Goal: Task Accomplishment & Management: Complete application form

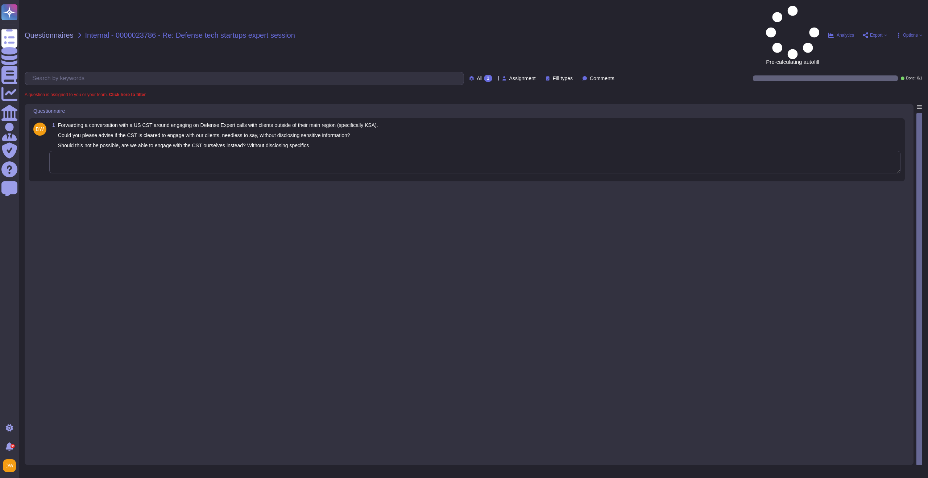
click at [149, 151] on textarea at bounding box center [474, 162] width 851 height 22
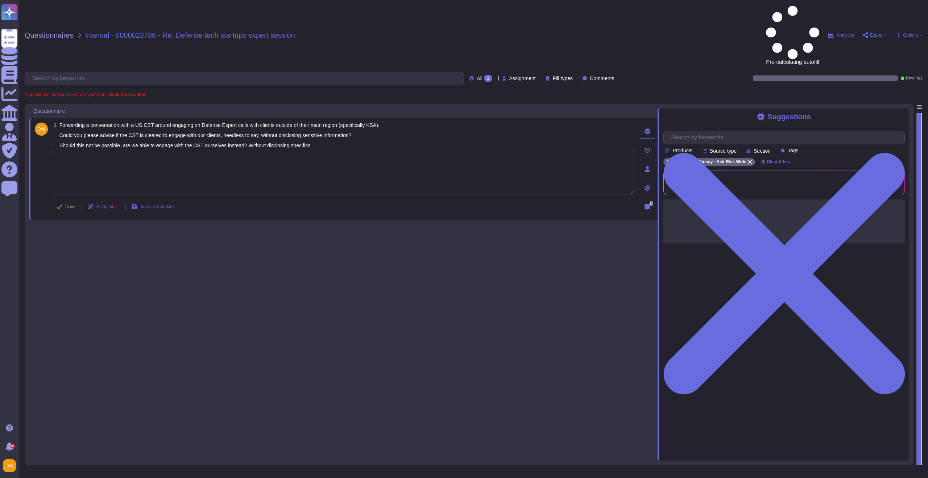
click at [147, 151] on textarea at bounding box center [343, 173] width 584 height 44
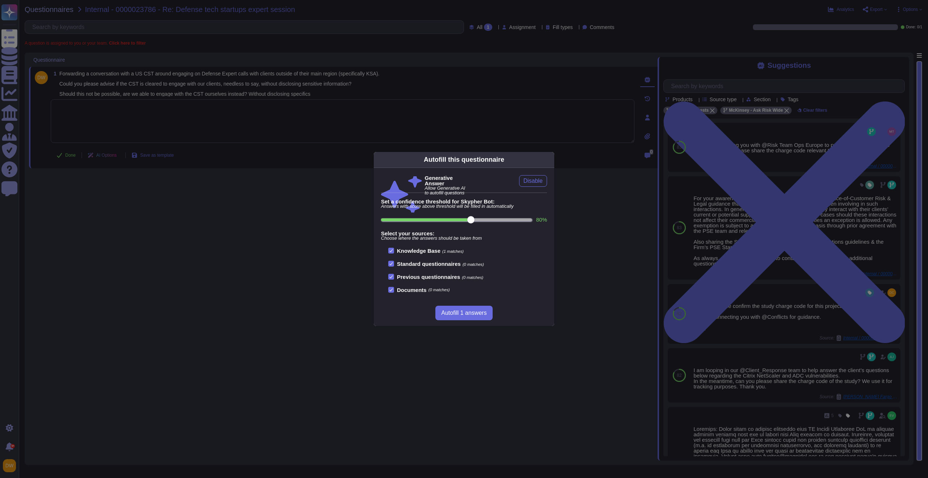
click at [179, 123] on div "Autofill this questionnaire Generative Answer Allow Generative AI to autofill q…" at bounding box center [464, 239] width 928 height 478
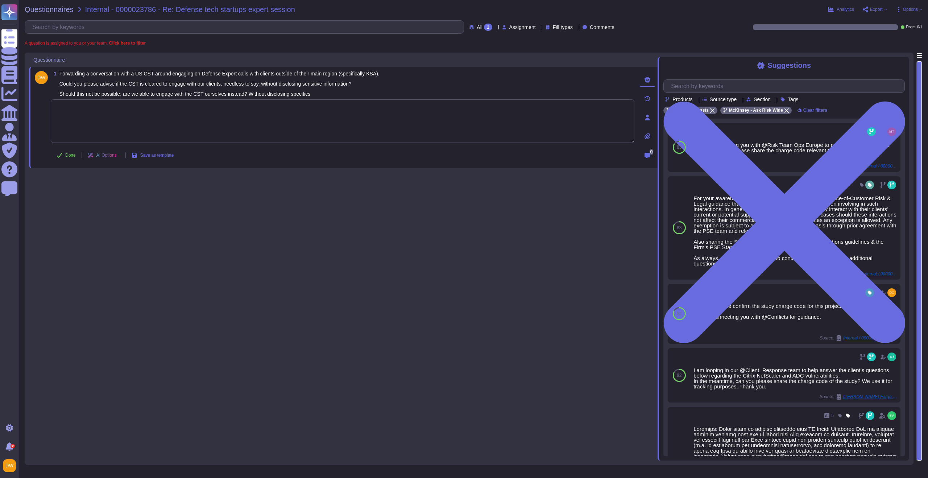
drag, startPoint x: 242, startPoint y: 113, endPoint x: 238, endPoint y: 114, distance: 4.0
click at [238, 114] on textarea at bounding box center [343, 121] width 584 height 44
paste textarea "We are connecting you with @Florence Mlambo who’s the CSR advisor for this enga…"
type textarea "We are connecting you with @Florence Mlambo who’s the CSR advisor for this enga…"
click at [182, 208] on div "1 Forwarding a conversation with a US CST around engaging on Defense Expert cal…" at bounding box center [343, 257] width 629 height 408
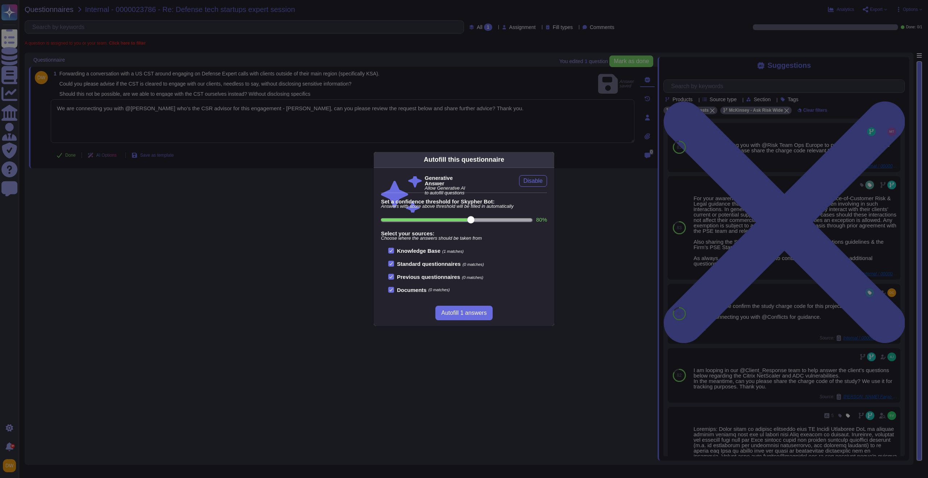
click at [72, 156] on div "Autofill this questionnaire Generative Answer Allow Generative AI to autofill q…" at bounding box center [464, 239] width 928 height 478
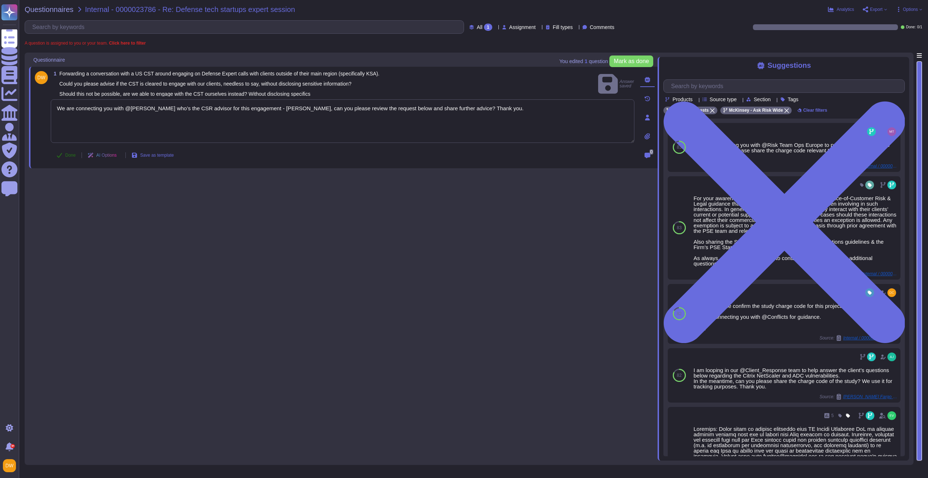
click at [69, 156] on span "Done" at bounding box center [70, 155] width 11 height 4
click at [57, 9] on span "Questionnaires" at bounding box center [49, 9] width 49 height 7
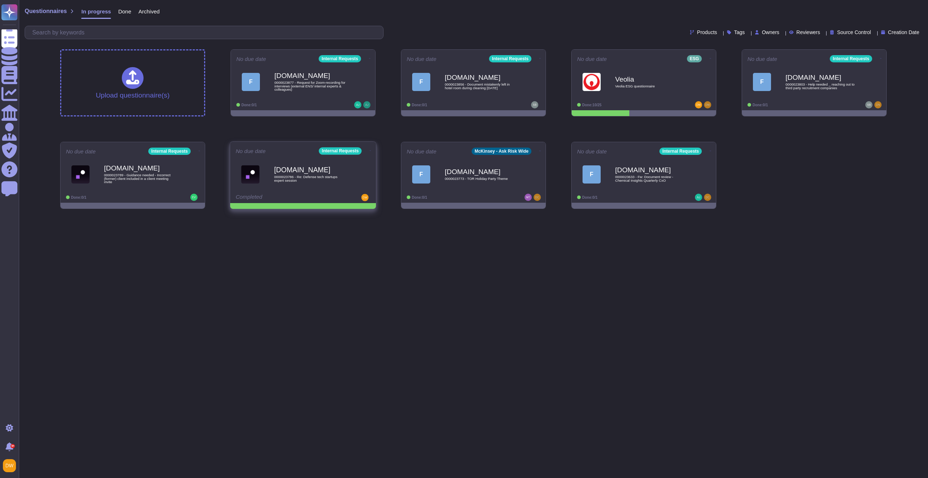
click at [370, 150] on icon at bounding box center [370, 150] width 1 height 0
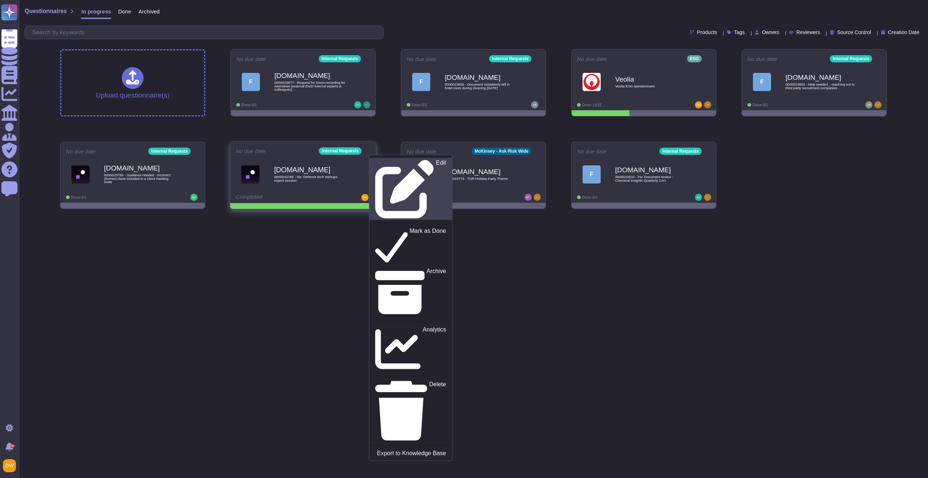
click at [371, 159] on link "Edit" at bounding box center [410, 189] width 83 height 62
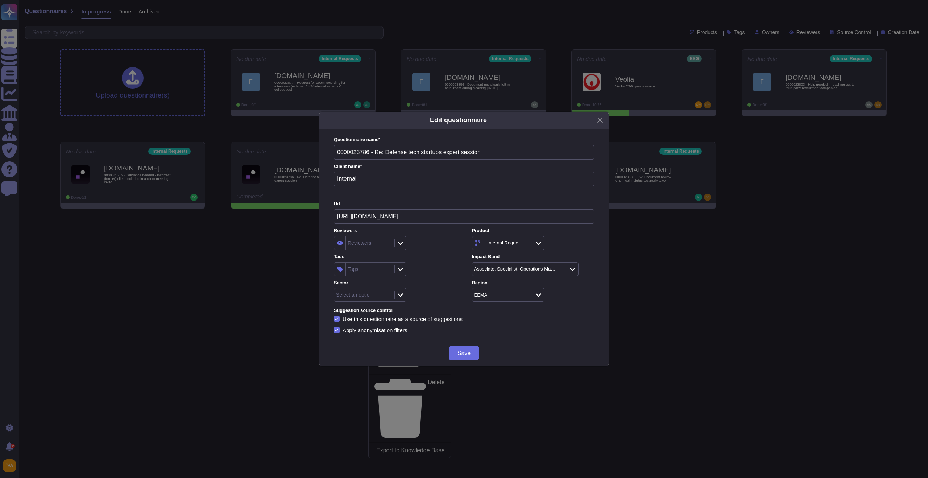
click at [377, 271] on div "Tags" at bounding box center [369, 269] width 47 height 13
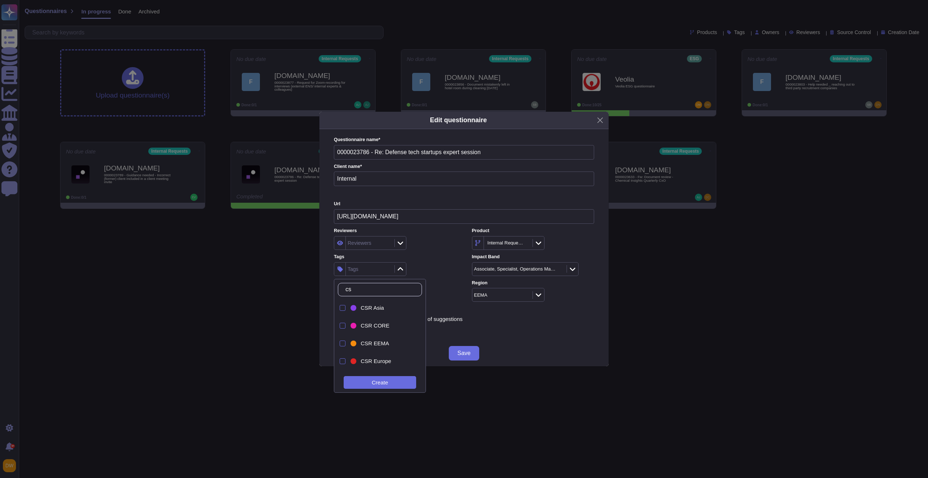
type input "csr"
click at [367, 344] on span "CSR EEMA" at bounding box center [375, 343] width 28 height 7
click at [440, 255] on label "Tags" at bounding box center [395, 257] width 122 height 5
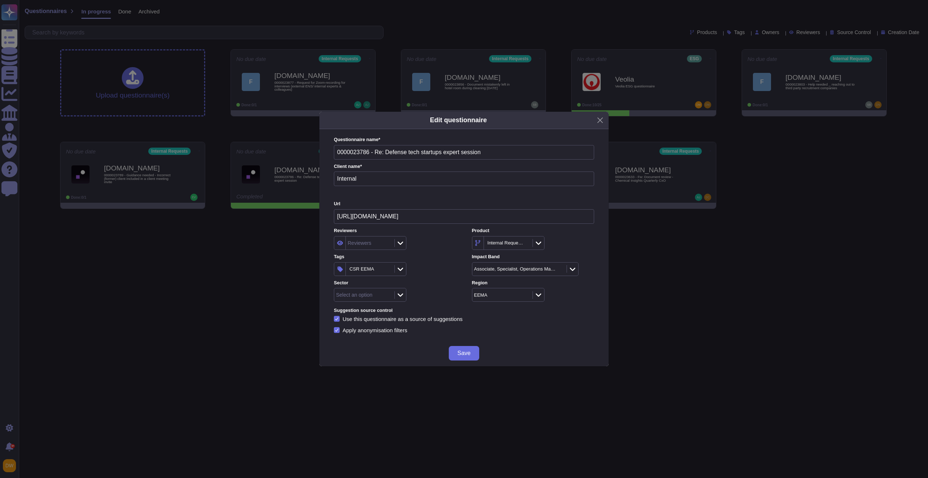
click at [458, 347] on button "Save" at bounding box center [464, 353] width 30 height 15
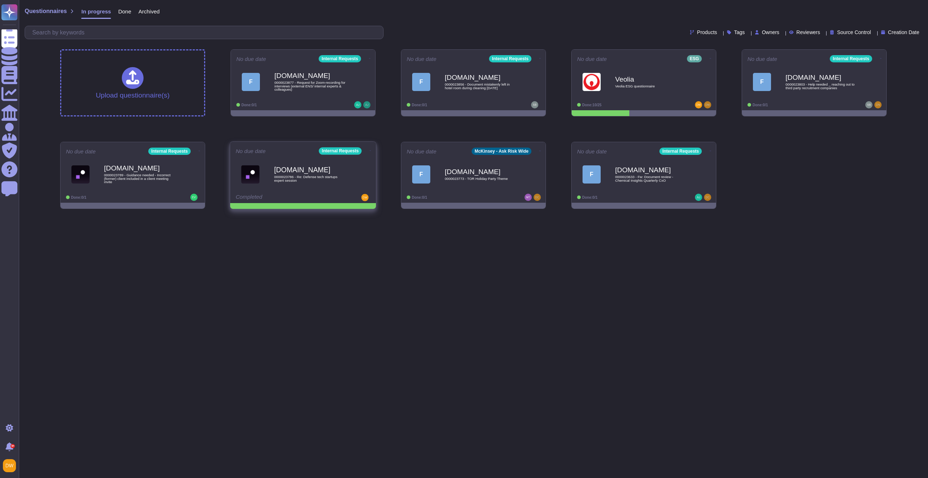
click at [370, 150] on icon at bounding box center [370, 150] width 1 height 0
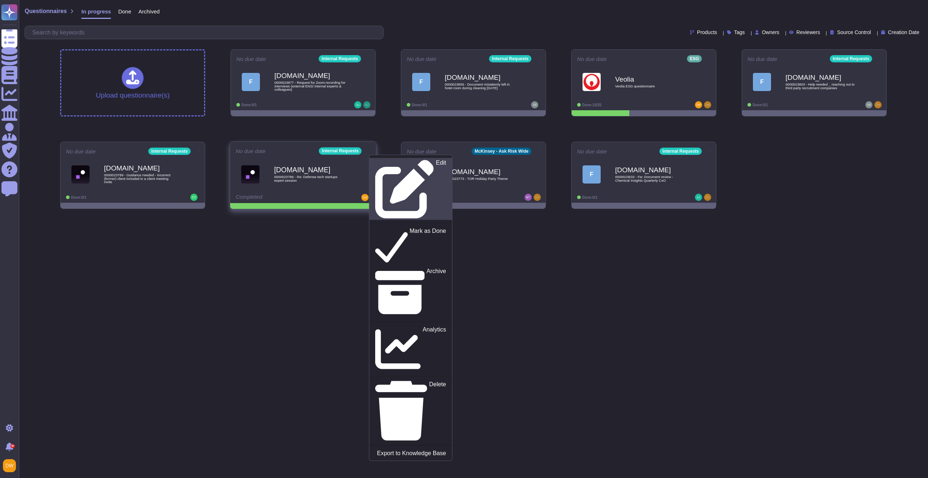
click at [372, 159] on link "Edit" at bounding box center [410, 189] width 83 height 62
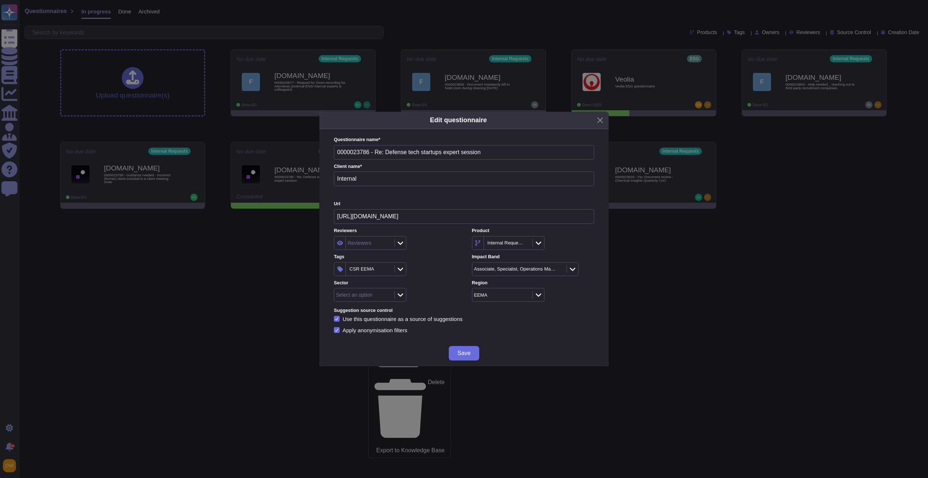
click at [397, 295] on div at bounding box center [401, 295] width 12 height 8
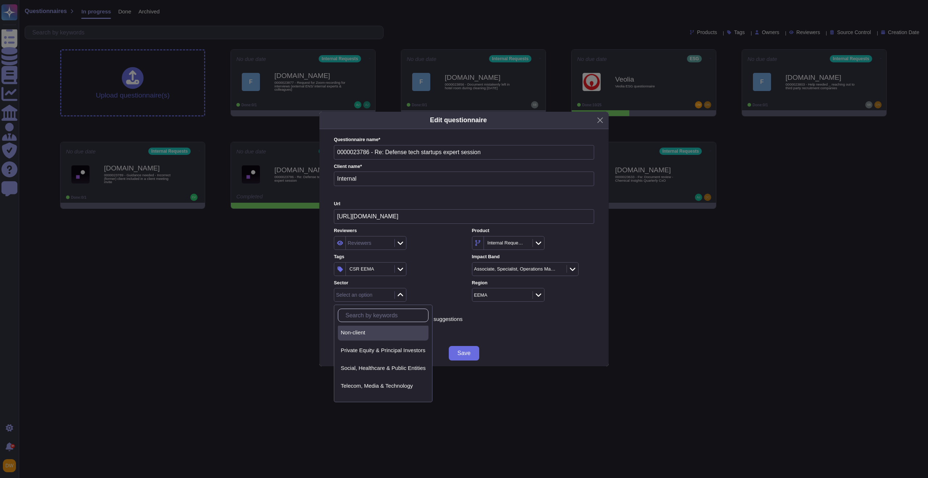
scroll to position [99, 0]
click at [386, 394] on span "Telecom, Media & Technology" at bounding box center [377, 395] width 72 height 7
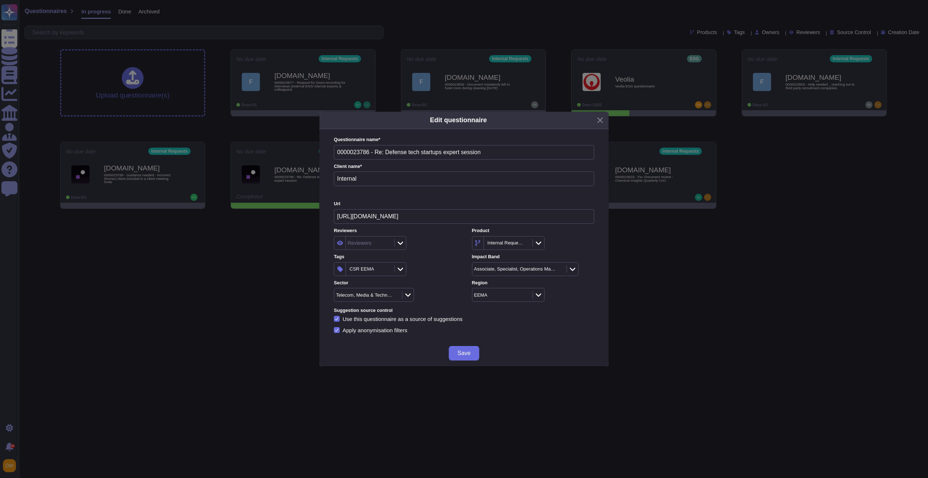
click at [435, 295] on div "Telecom, Media & Technology" at bounding box center [395, 295] width 122 height 14
click at [467, 354] on span "Save" at bounding box center [464, 353] width 13 height 6
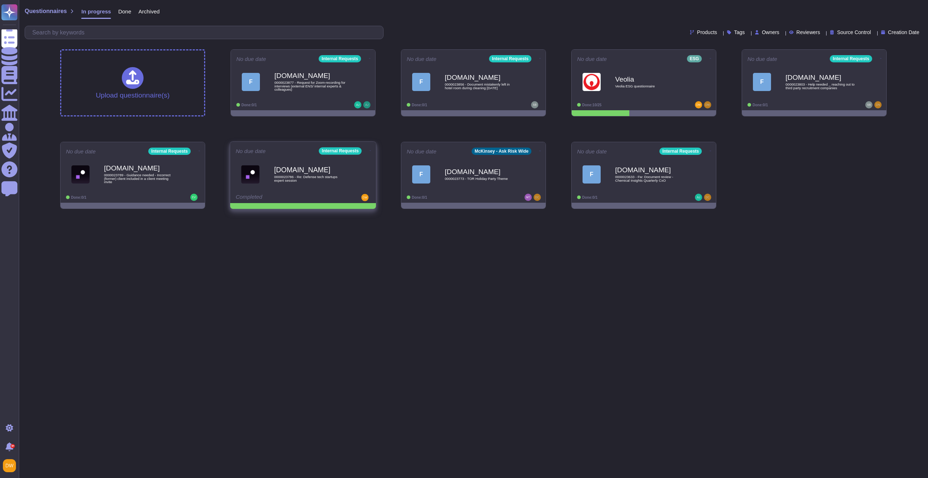
click at [370, 150] on icon at bounding box center [370, 151] width 1 height 2
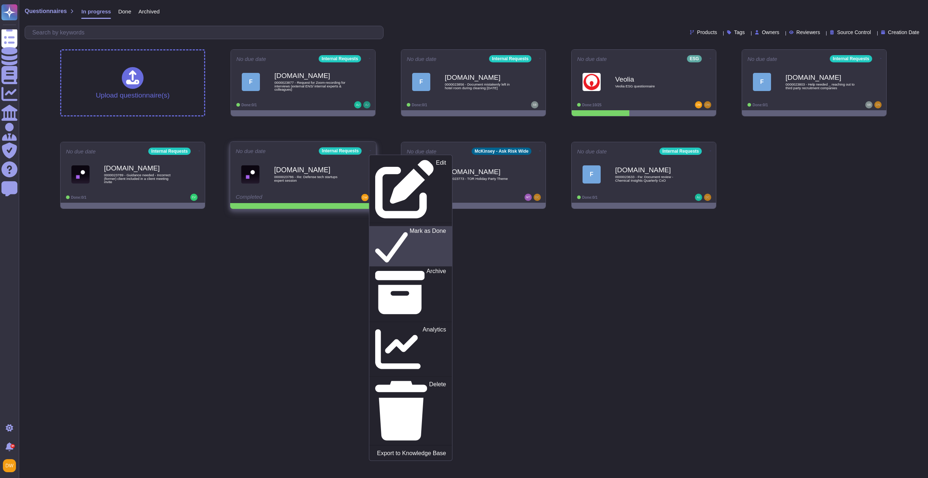
click at [410, 228] on p "Mark as Done" at bounding box center [428, 246] width 37 height 37
